Goal: Find specific page/section: Find specific page/section

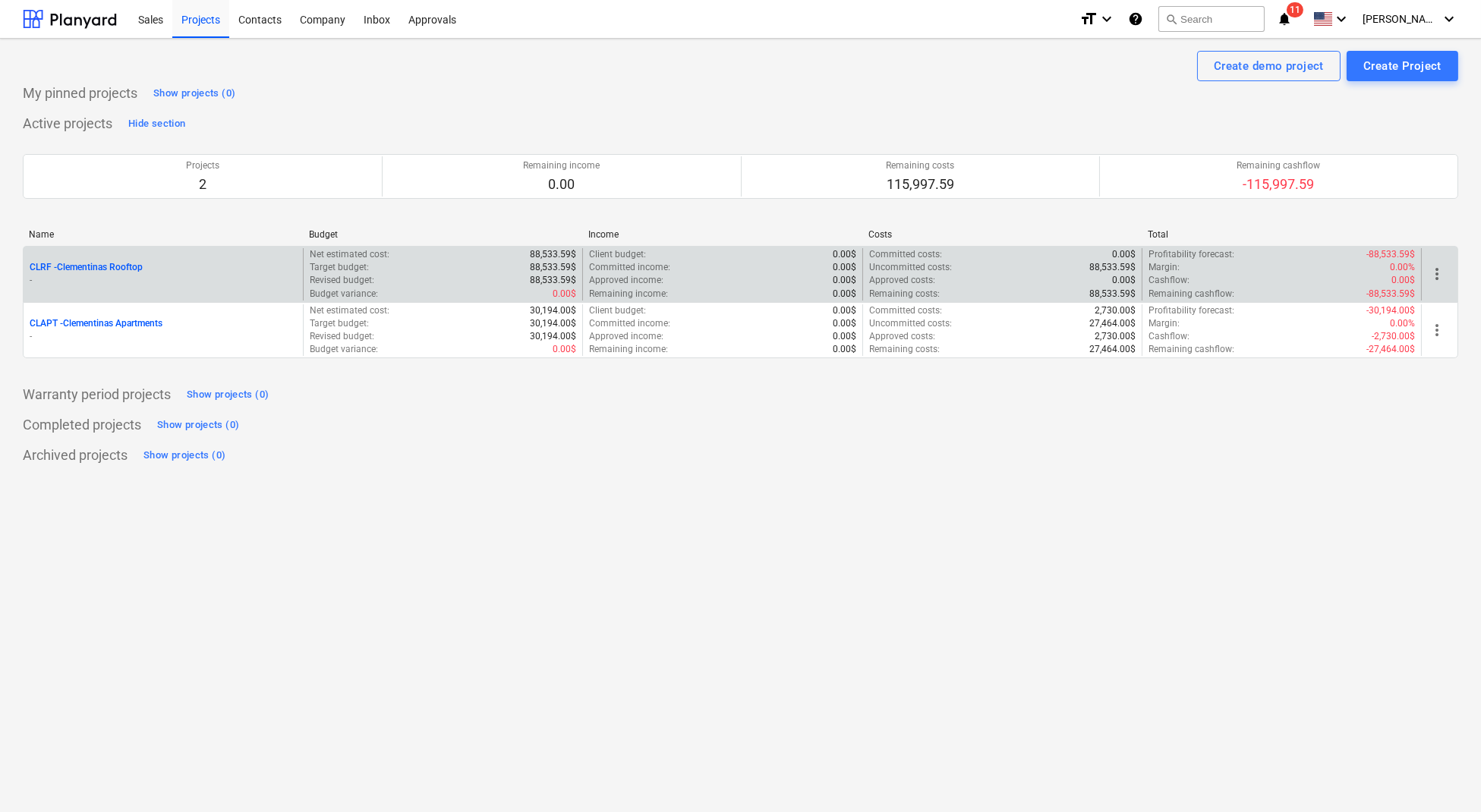
click at [125, 263] on p "CLRF - Clementinas Rooftop" at bounding box center [86, 267] width 113 height 13
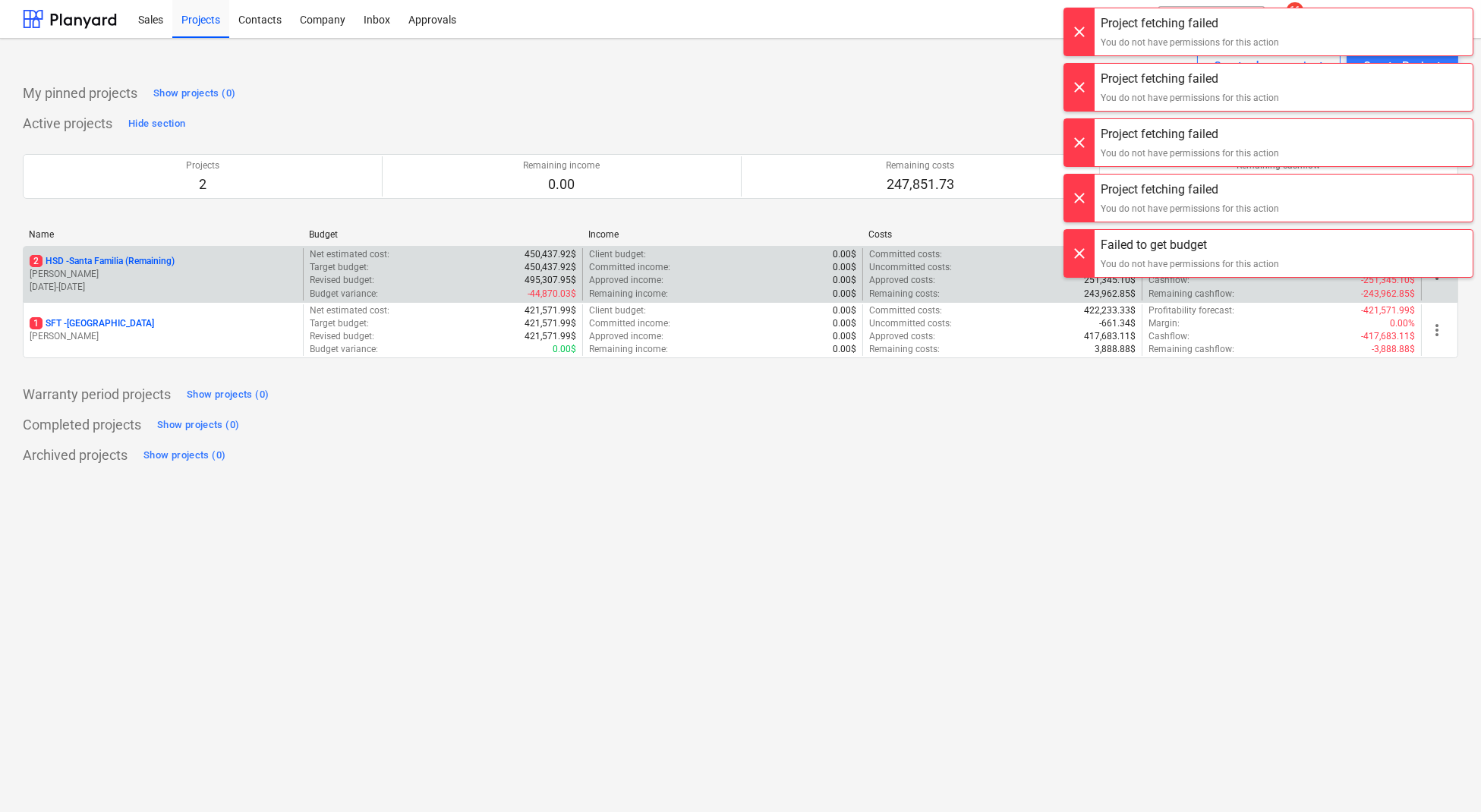
click at [1071, 29] on div at bounding box center [1079, 31] width 30 height 47
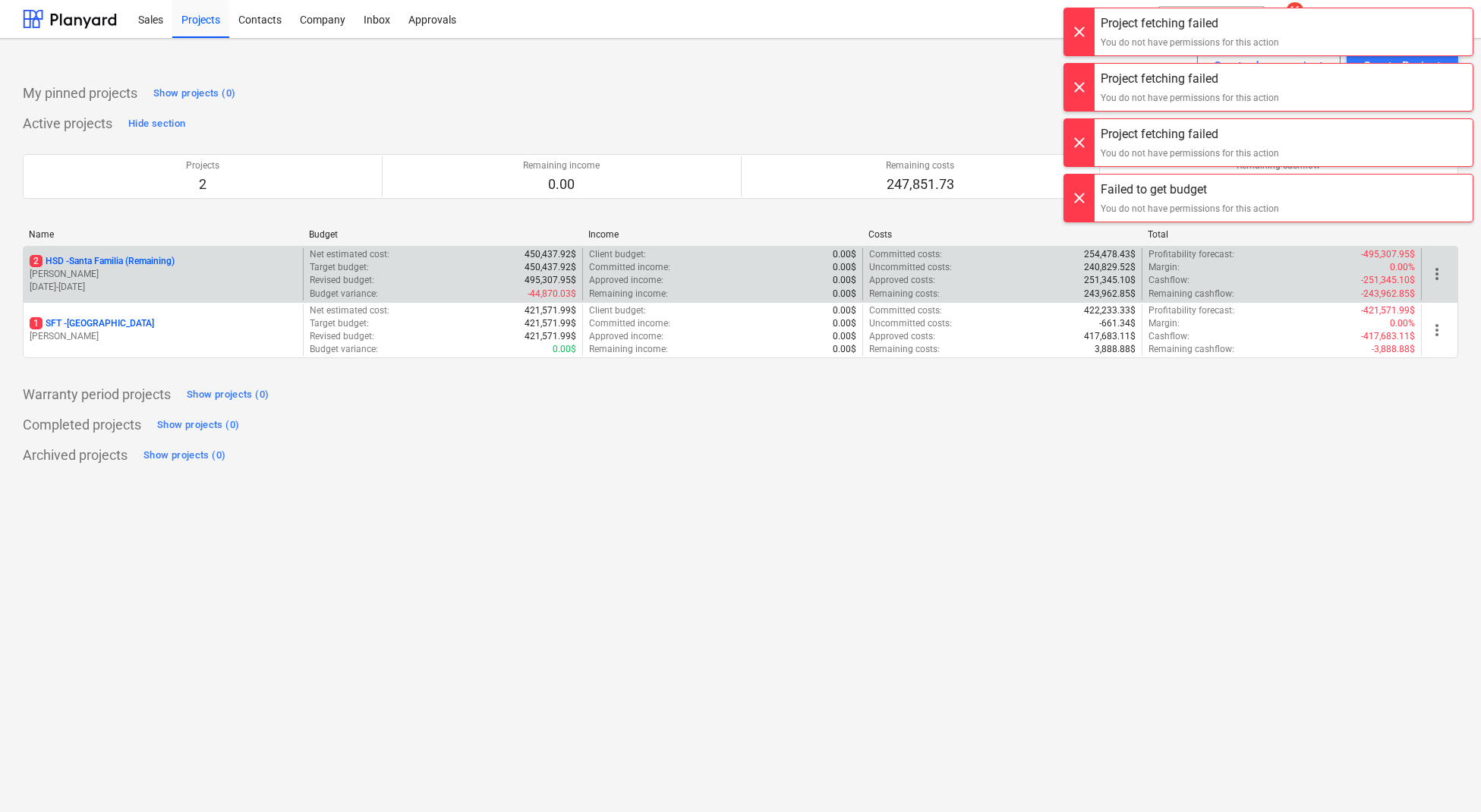
click at [1071, 29] on div at bounding box center [1079, 31] width 30 height 47
click at [1071, 29] on div "Project fetching failed You do not have permissions for this action Project fet…" at bounding box center [1267, 15] width 425 height 30
click at [1071, 29] on div at bounding box center [1079, 31] width 30 height 47
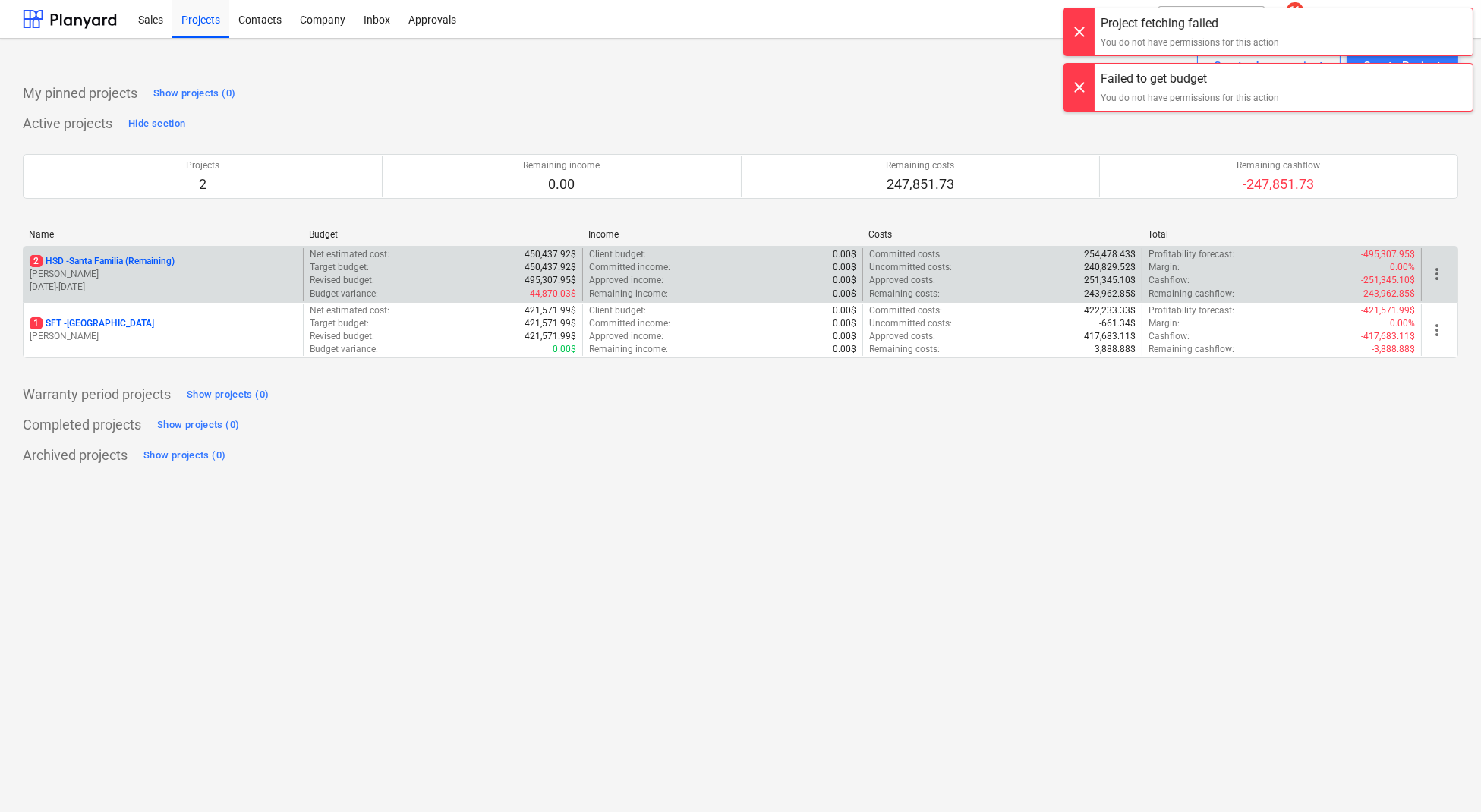
click at [1071, 29] on div at bounding box center [1079, 31] width 30 height 47
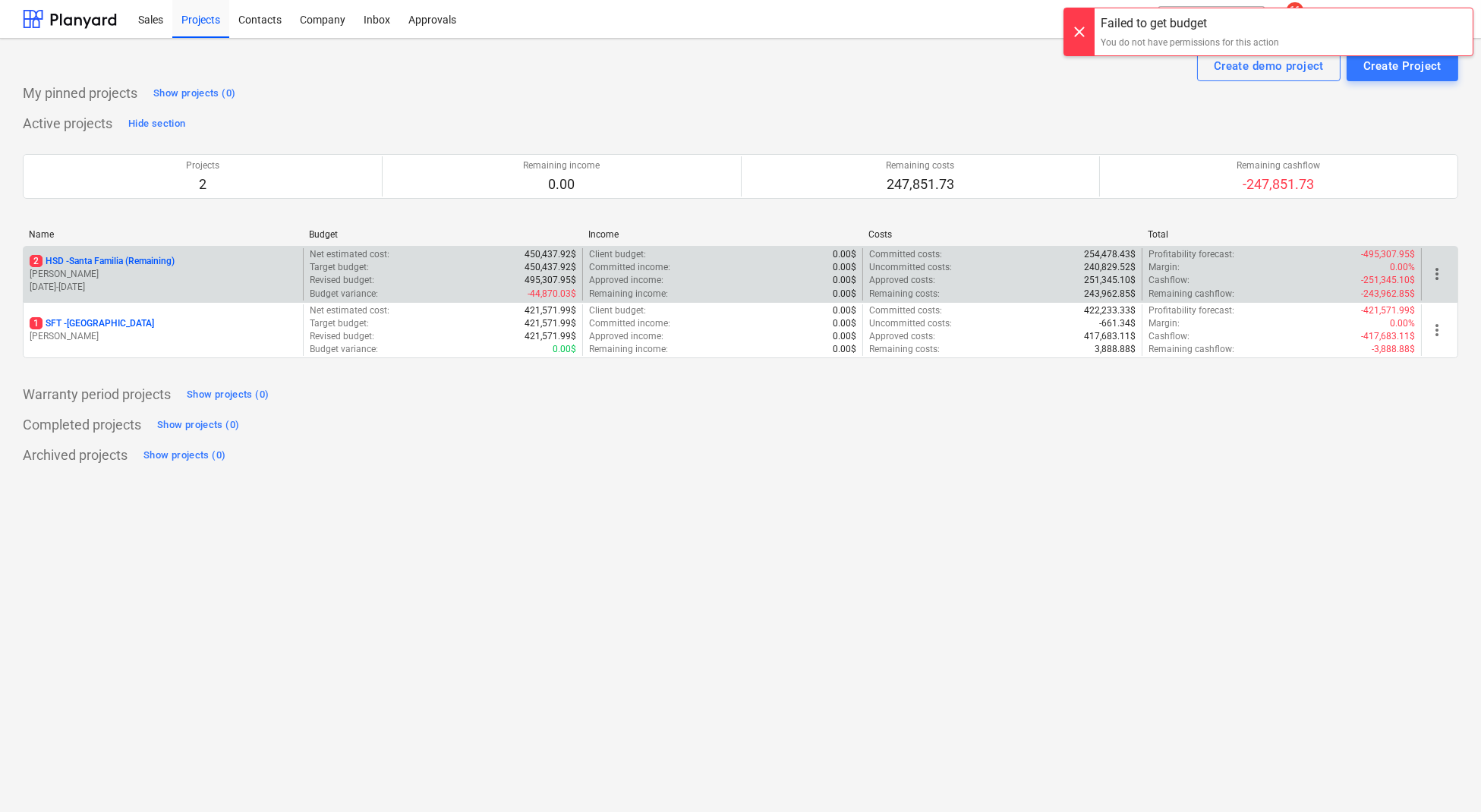
click at [1071, 29] on div at bounding box center [1079, 31] width 30 height 47
